Goal: Navigation & Orientation: Find specific page/section

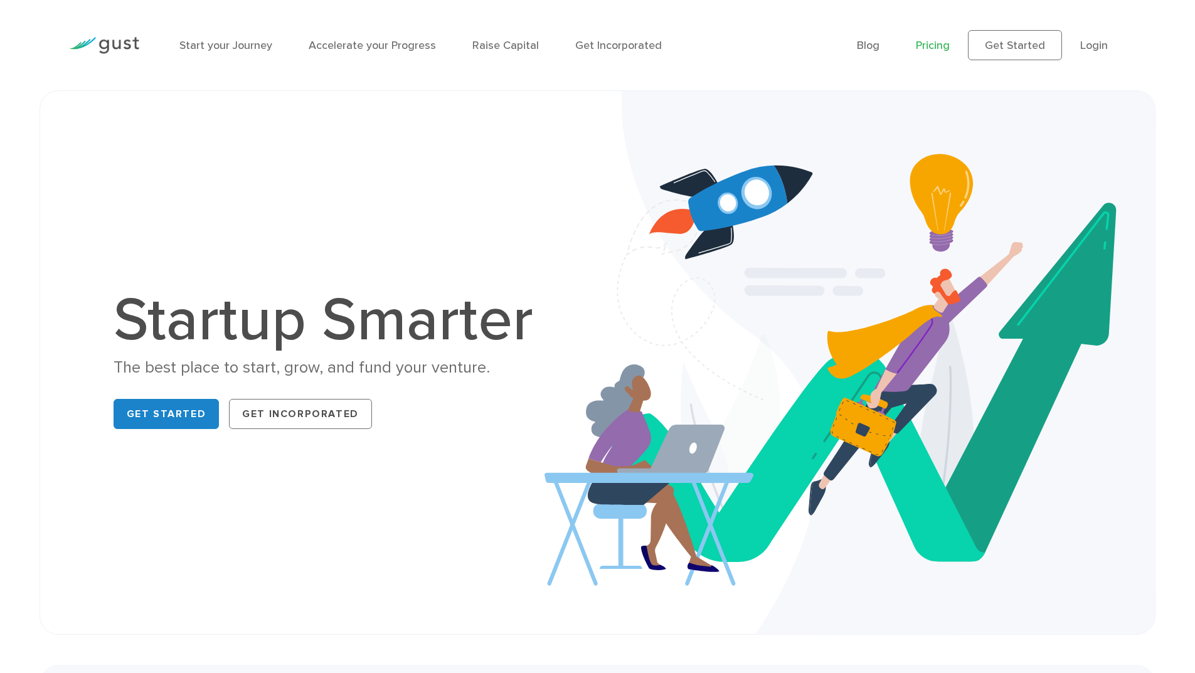
click at [925, 45] on link "Pricing" at bounding box center [933, 45] width 34 height 13
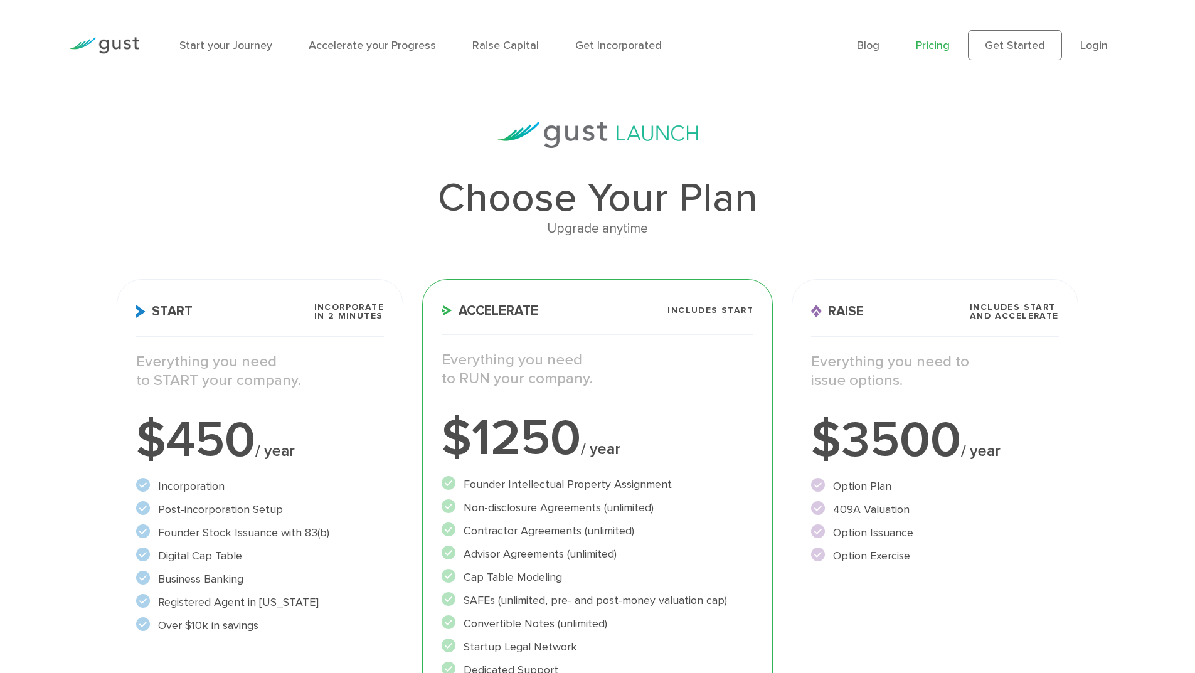
click at [1073, 51] on ul "Blog FAQ Pricing Get Started Login Login" at bounding box center [991, 45] width 269 height 30
click at [1089, 46] on link "Login" at bounding box center [1094, 45] width 28 height 13
